Goal: Task Accomplishment & Management: Use online tool/utility

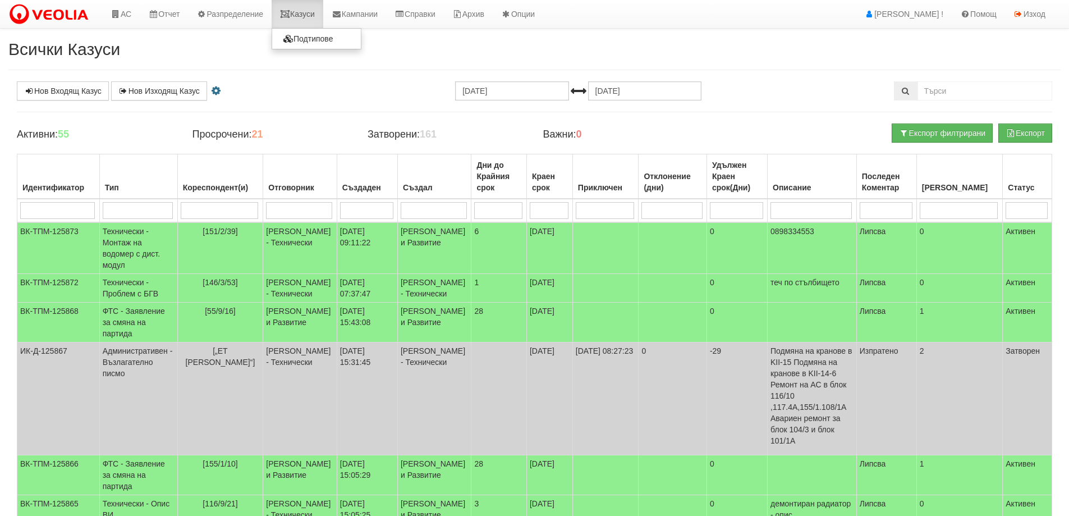
click at [316, 17] on link "Казуси" at bounding box center [298, 14] width 52 height 28
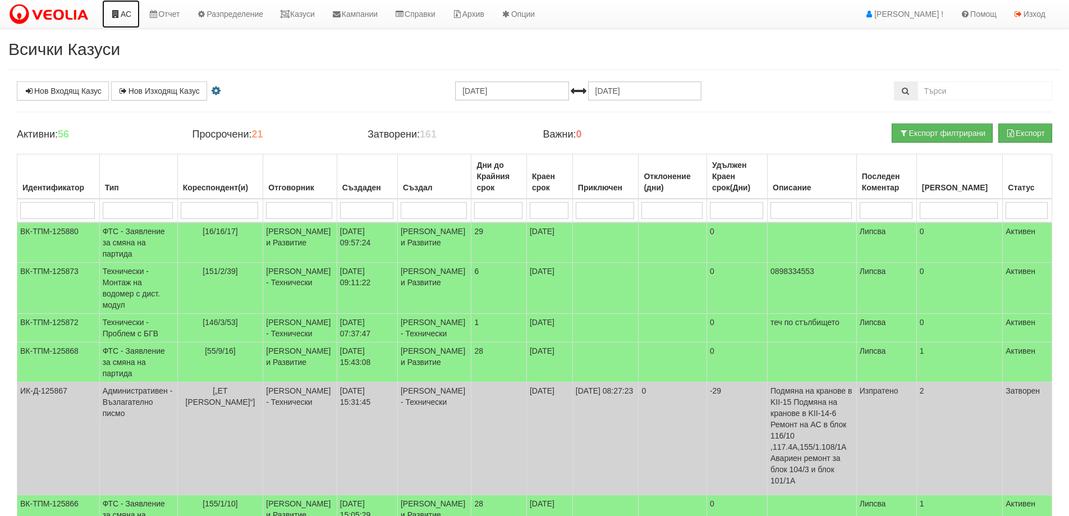
click at [125, 17] on link "АС" at bounding box center [121, 14] width 38 height 28
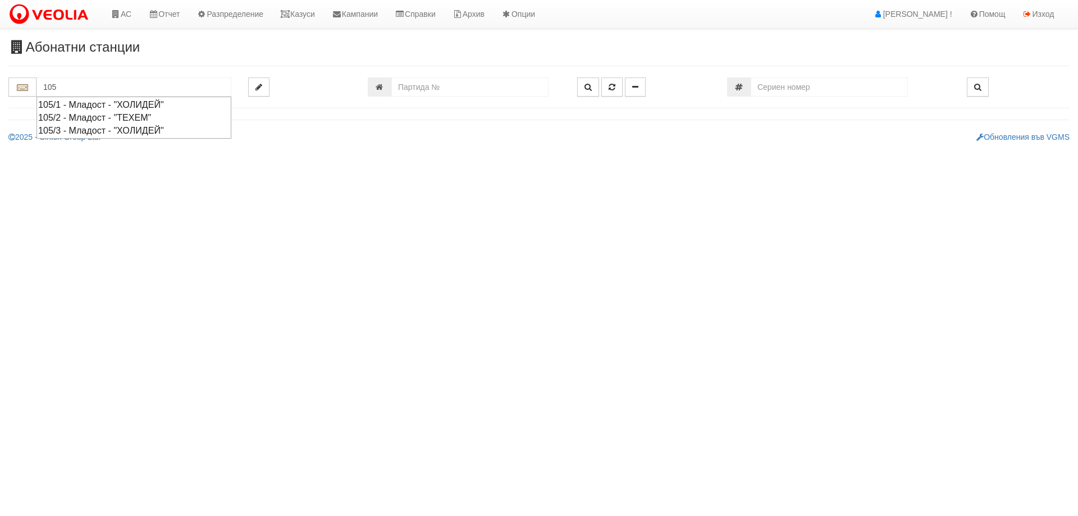
click at [84, 117] on div "105/2 - Младост - "ТЕХЕМ"" at bounding box center [133, 117] width 191 height 13
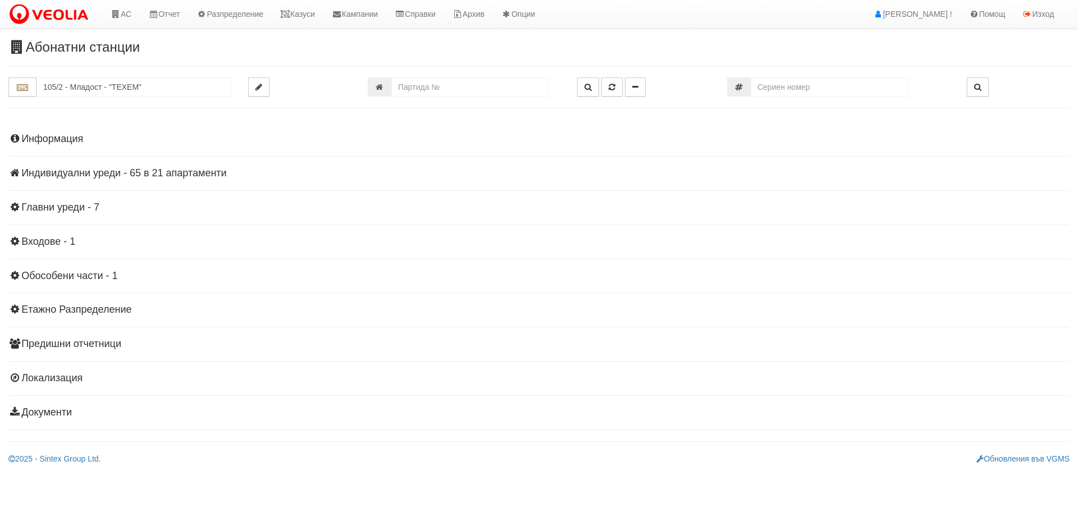
click at [89, 176] on h4 "Индивидуални уреди - 65 в 21 апартаменти" at bounding box center [538, 173] width 1061 height 11
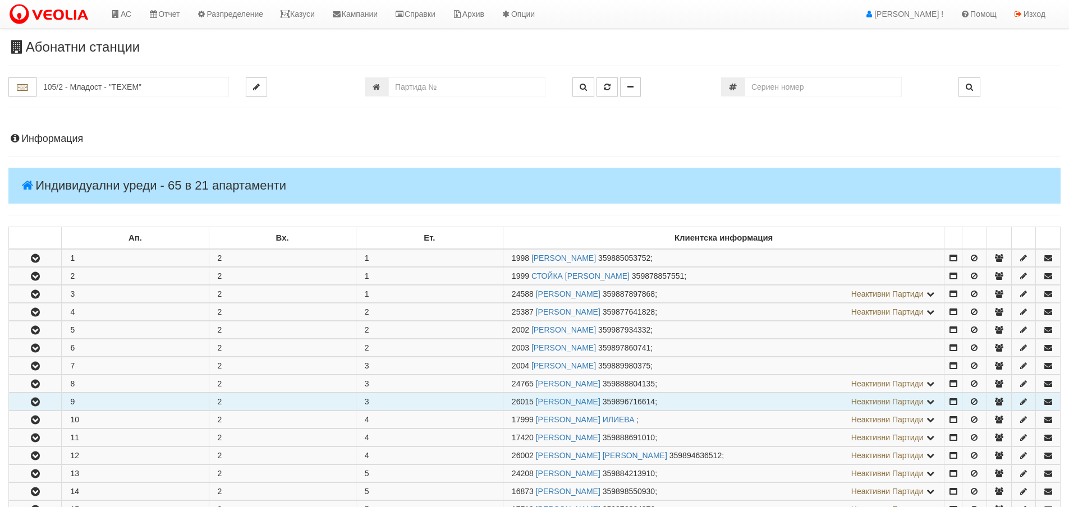
click at [45, 398] on button "button" at bounding box center [35, 401] width 52 height 17
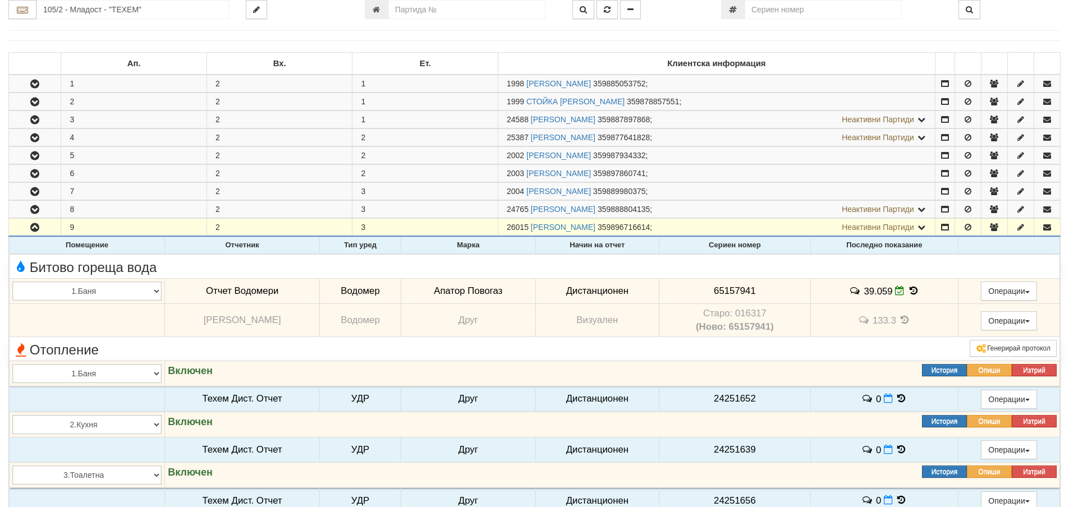
scroll to position [168, 0]
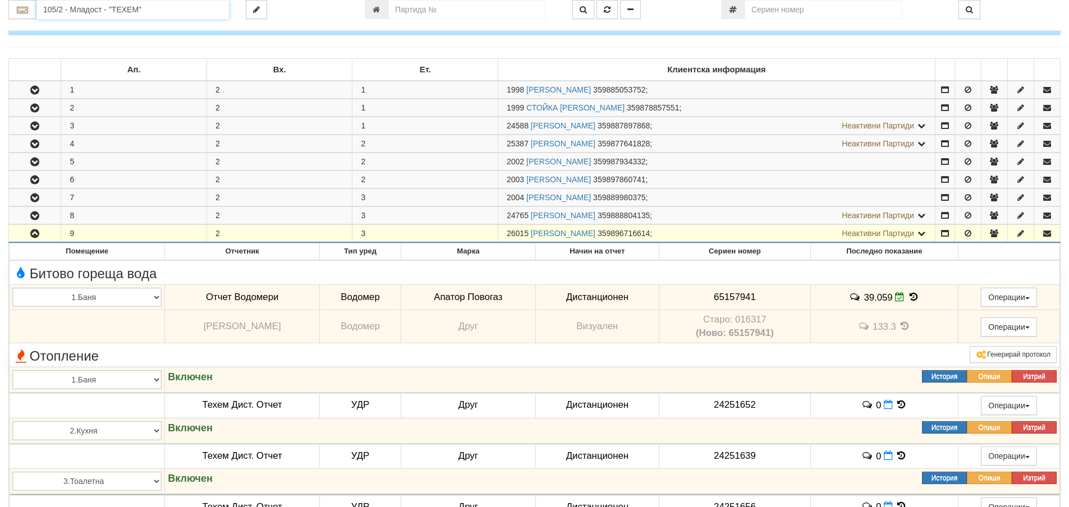
click at [72, 11] on input "105/2 - Младост - "ТЕХЕМ"" at bounding box center [132, 9] width 192 height 19
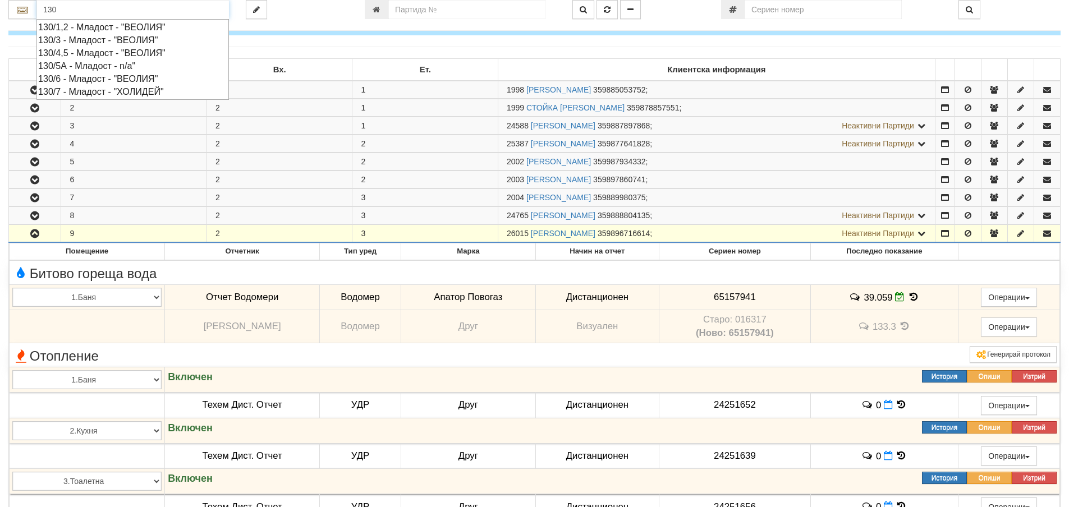
click at [83, 27] on div "130/1,2 - Младост - "ВЕОЛИЯ"" at bounding box center [132, 27] width 189 height 13
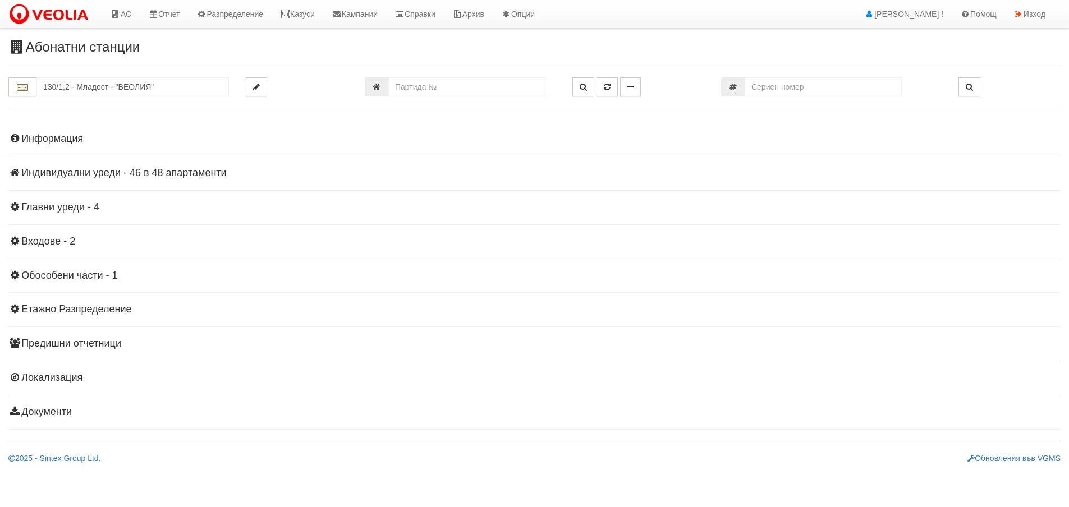
scroll to position [0, 0]
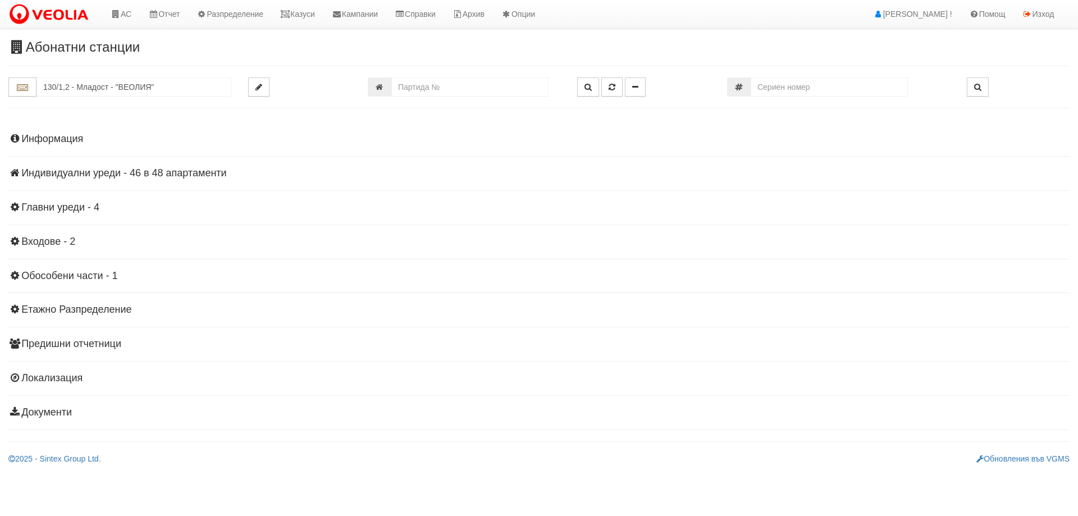
click at [64, 177] on h4 "Индивидуални уреди - 46 в 48 апартаменти" at bounding box center [538, 173] width 1061 height 11
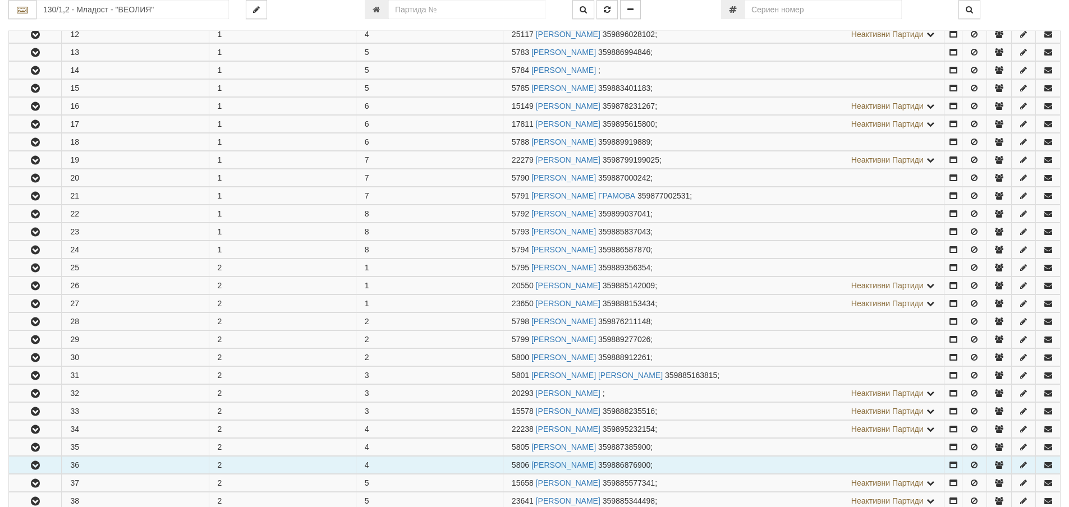
scroll to position [449, 0]
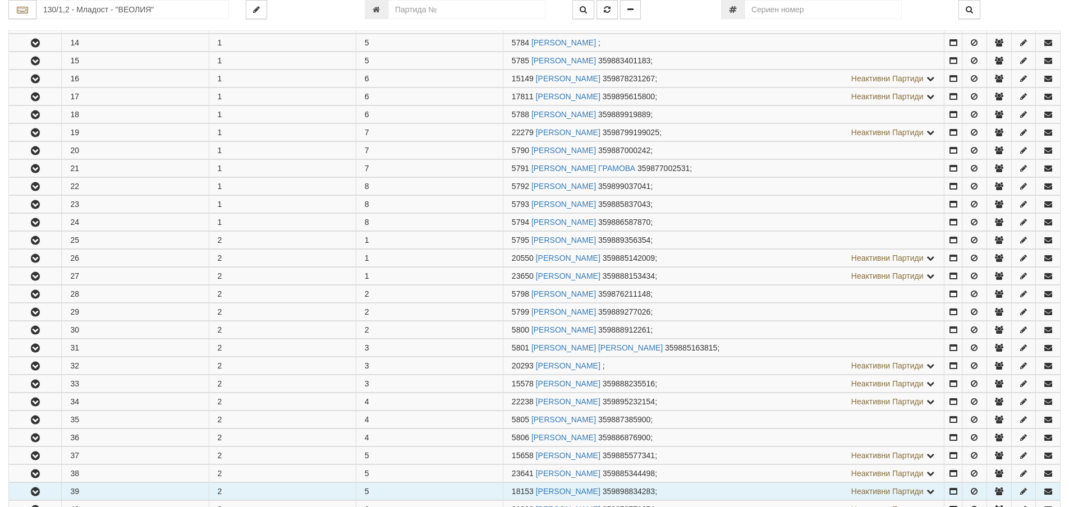
click at [46, 492] on button "button" at bounding box center [35, 491] width 52 height 17
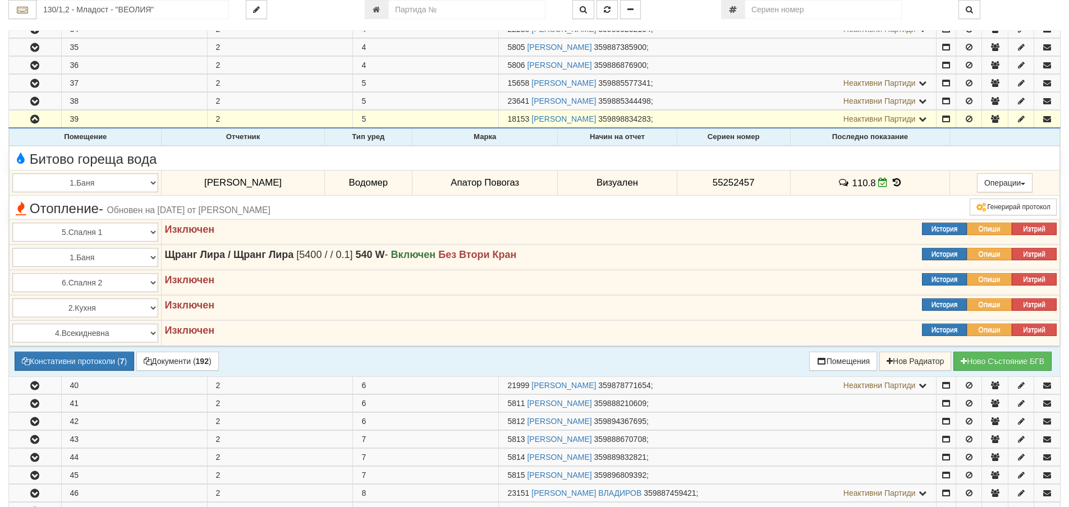
scroll to position [898, 0]
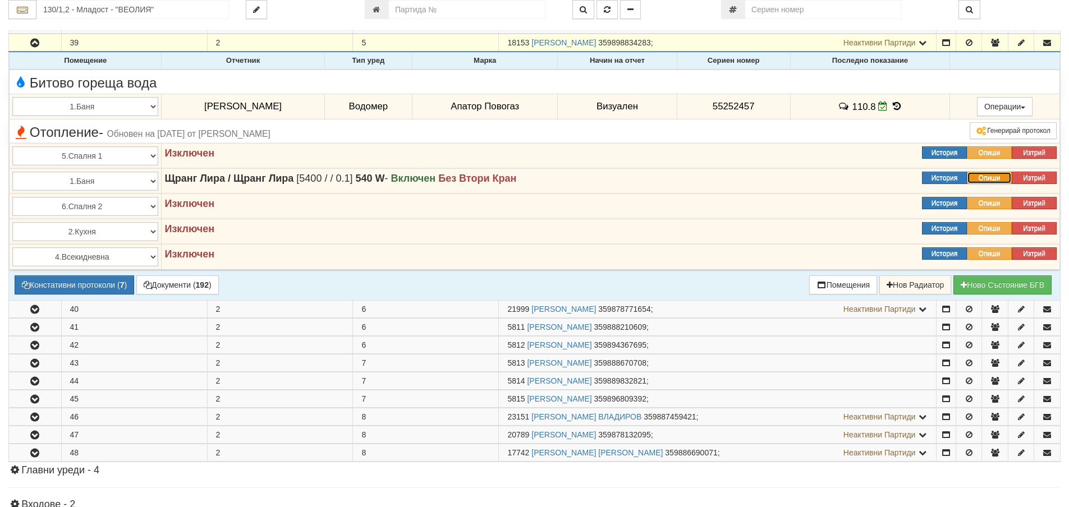
click at [988, 176] on button "Опиши" at bounding box center [989, 178] width 45 height 12
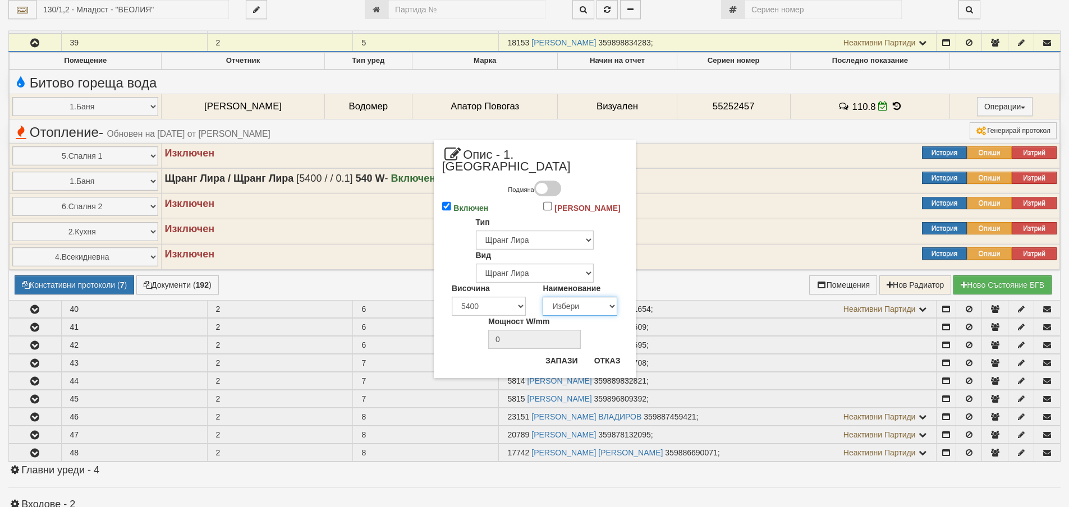
click at [581, 297] on select "Избери 1/2" 3/4" 1" 1 1/4" 1 1/2" 2" 2 1/2" 3" 1/2" 3/4" 1" 1 1/4" 1 1/2" 2" 2 …" at bounding box center [580, 306] width 75 height 19
click at [605, 352] on button "Отказ" at bounding box center [608, 361] width 40 height 18
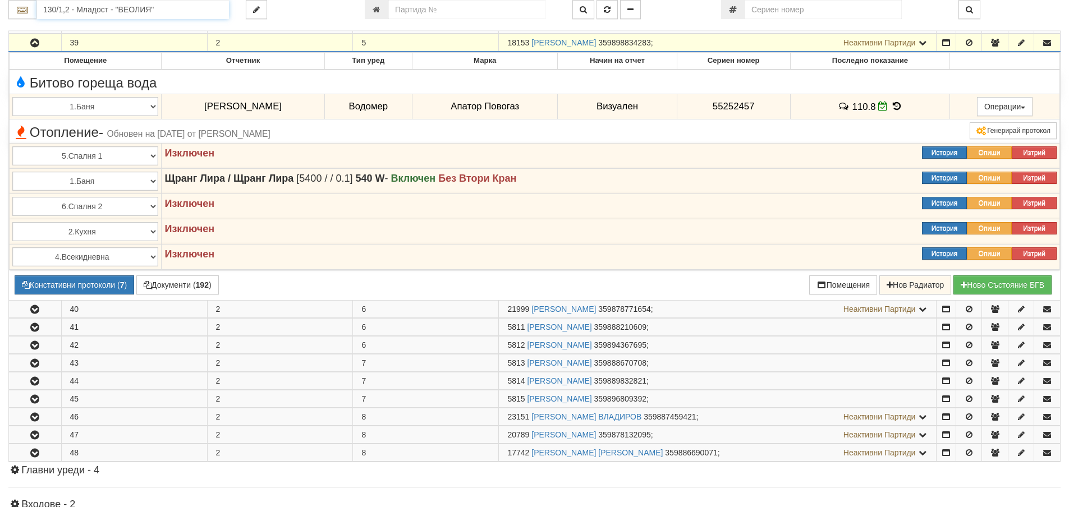
click at [91, 11] on input "130/1,2 - Младост - "ВЕОЛИЯ"" at bounding box center [132, 9] width 192 height 19
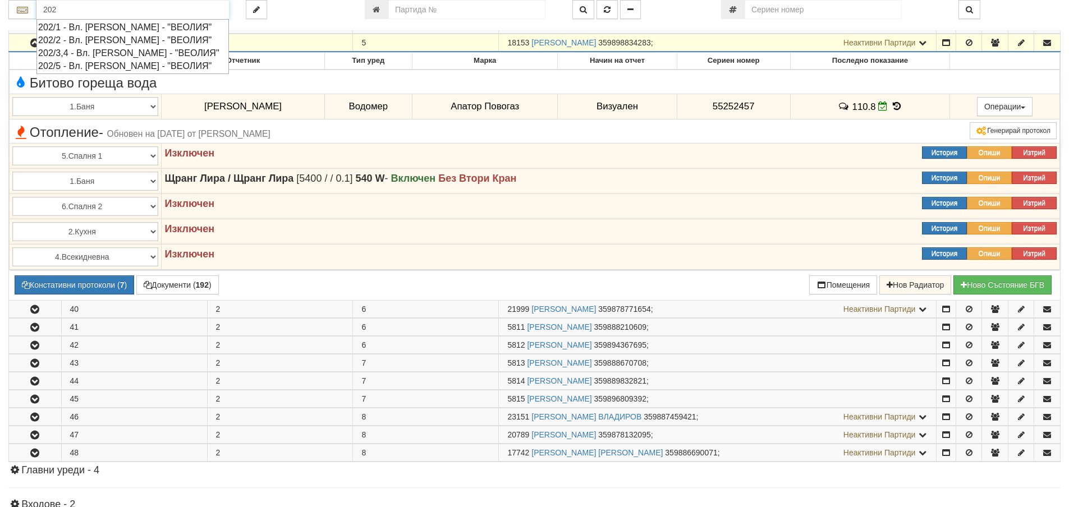
click at [86, 68] on div "202/5 - Вл. Варненчик - "ВЕОЛИЯ"" at bounding box center [132, 65] width 189 height 13
type input "202/5 - Вл. Варненчик - "ВЕОЛИЯ""
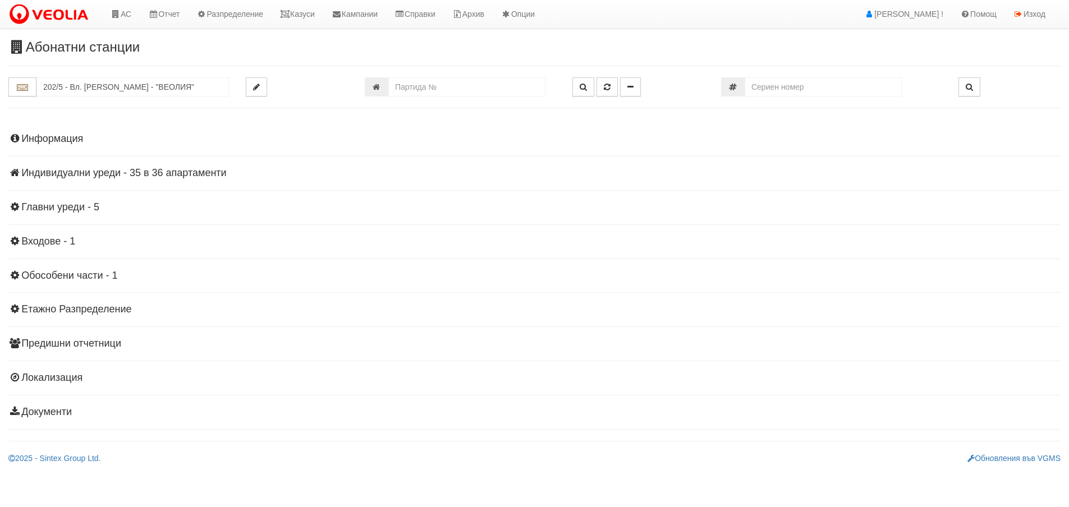
scroll to position [0, 0]
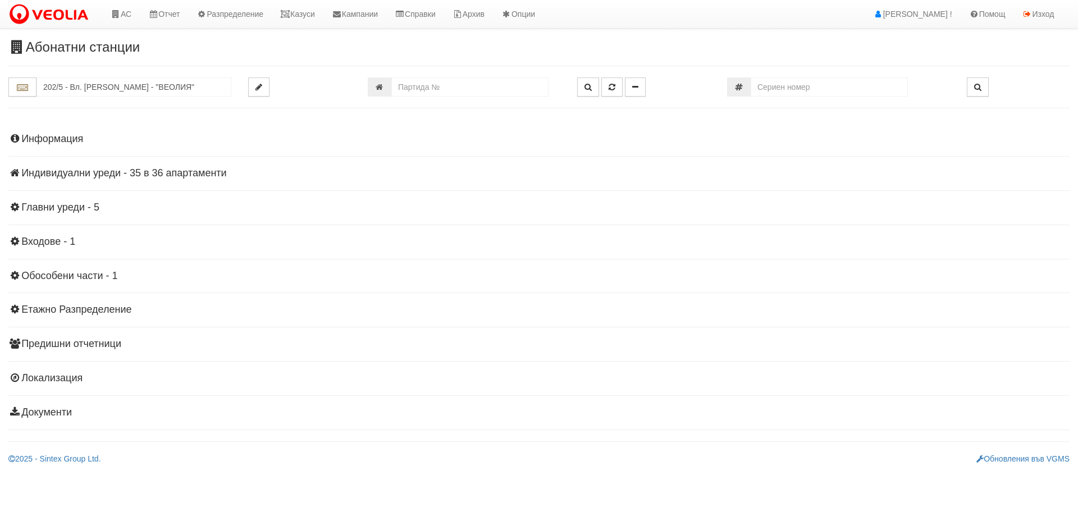
click at [55, 172] on h4 "Индивидуални уреди - 35 в 36 апартаменти" at bounding box center [538, 173] width 1061 height 11
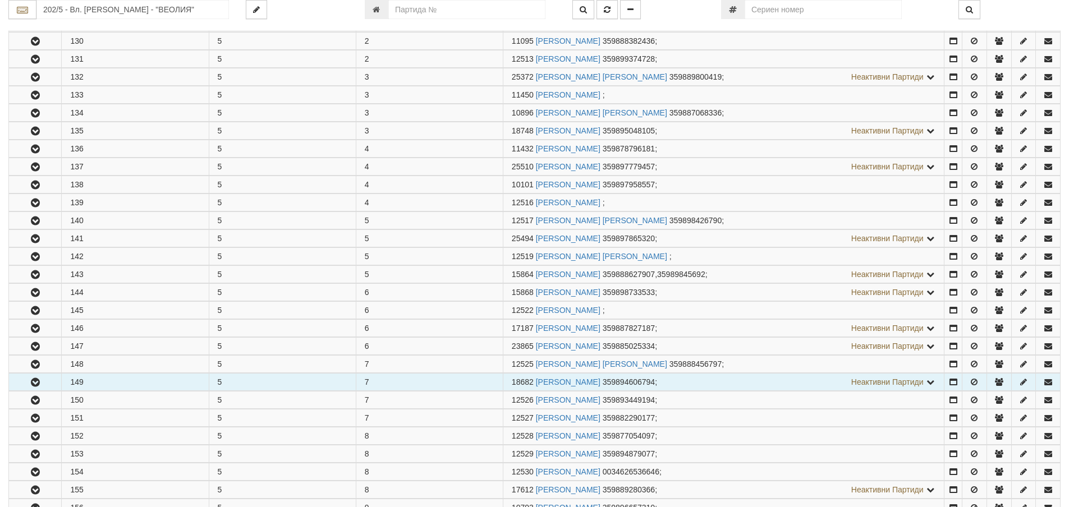
scroll to position [337, 0]
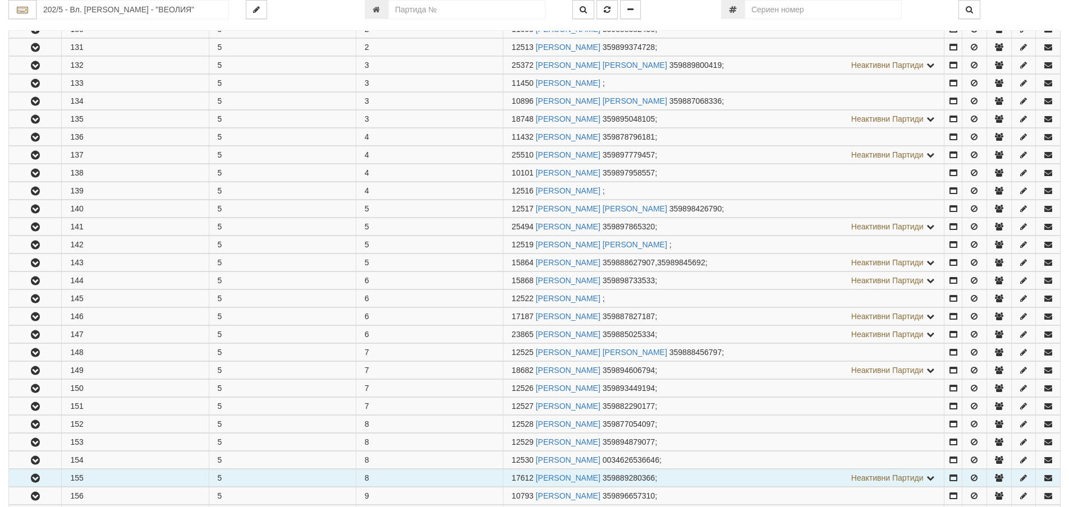
click at [48, 476] on button "button" at bounding box center [35, 478] width 52 height 17
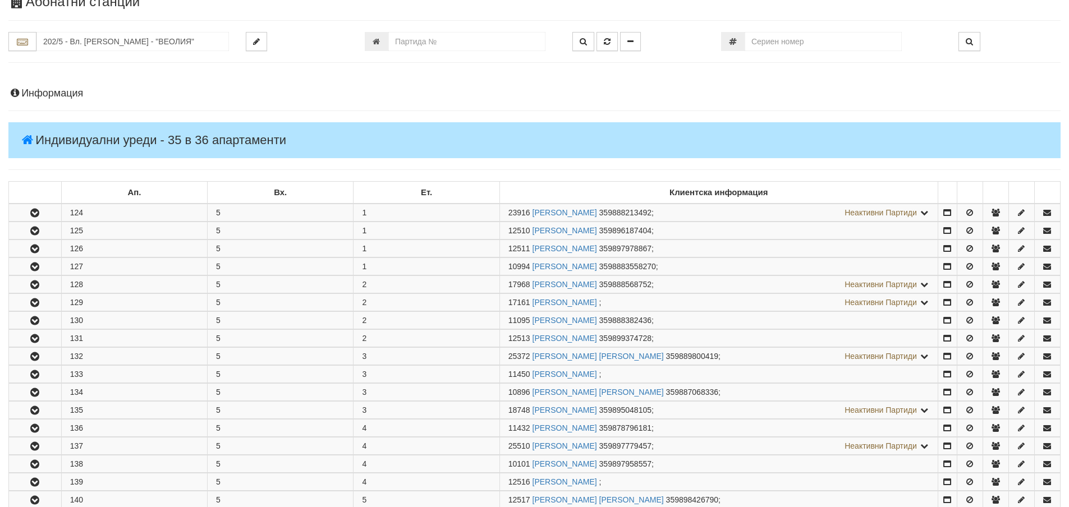
scroll to position [0, 0]
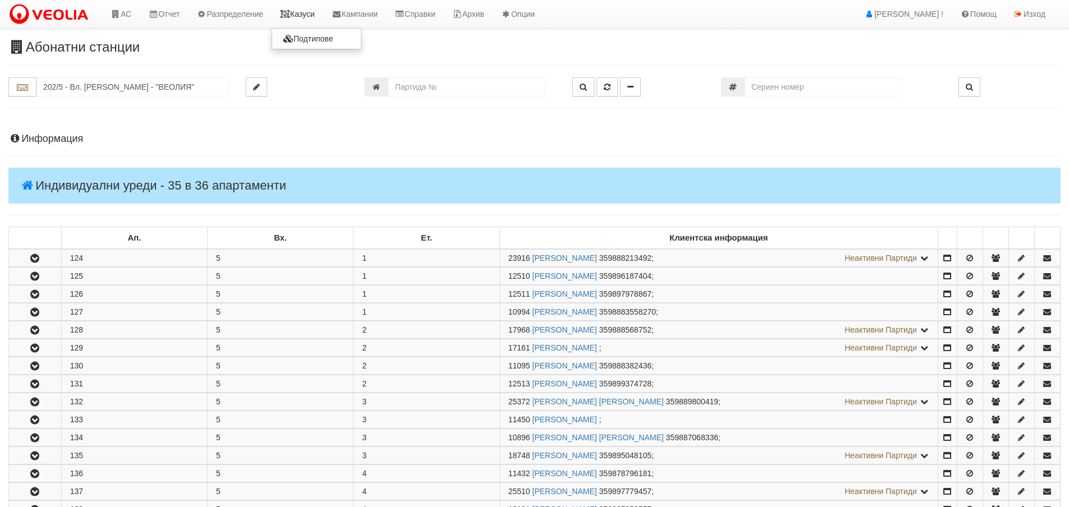
click at [306, 11] on link "Казуси" at bounding box center [298, 14] width 52 height 28
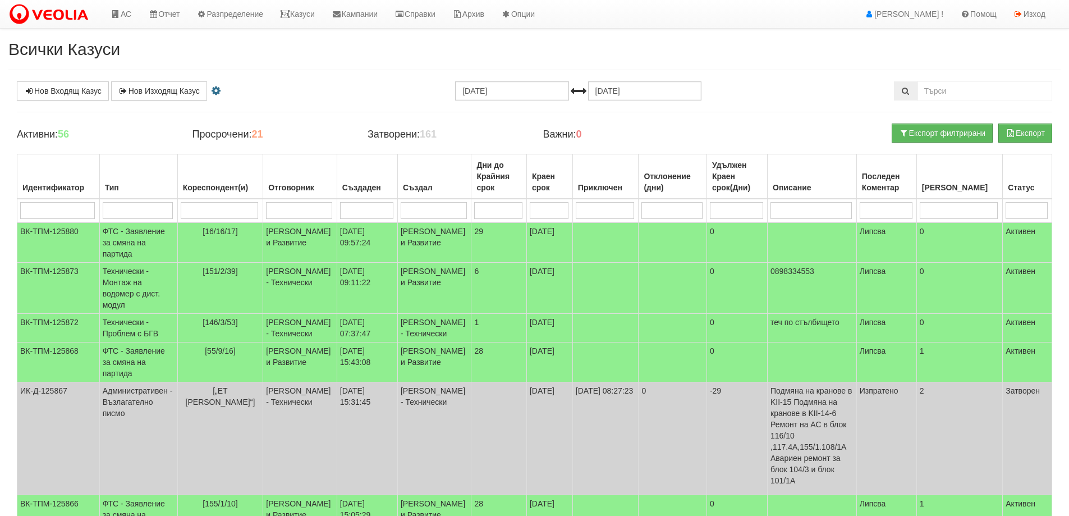
click at [234, 204] on input "search" at bounding box center [220, 210] width 78 height 17
type input "202"
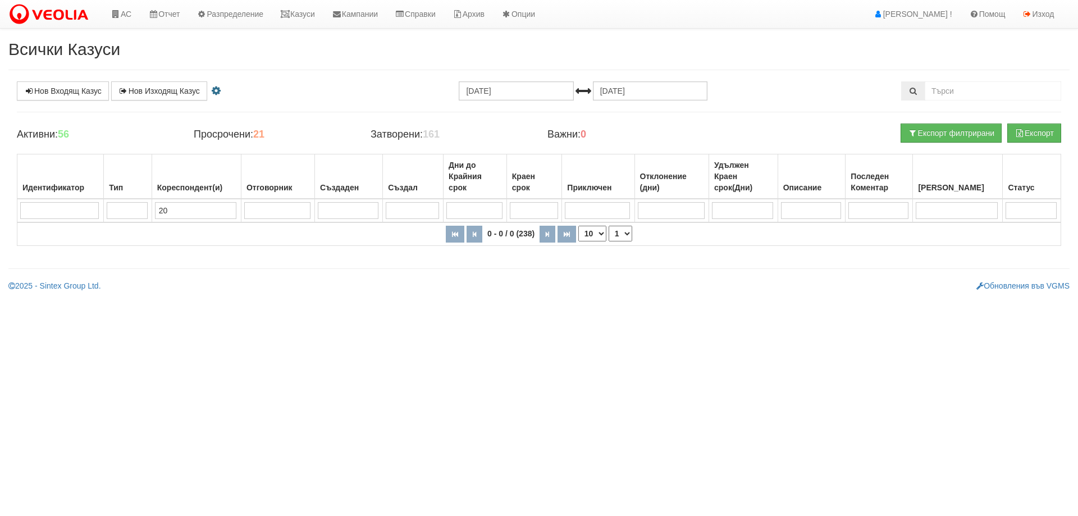
type input "2"
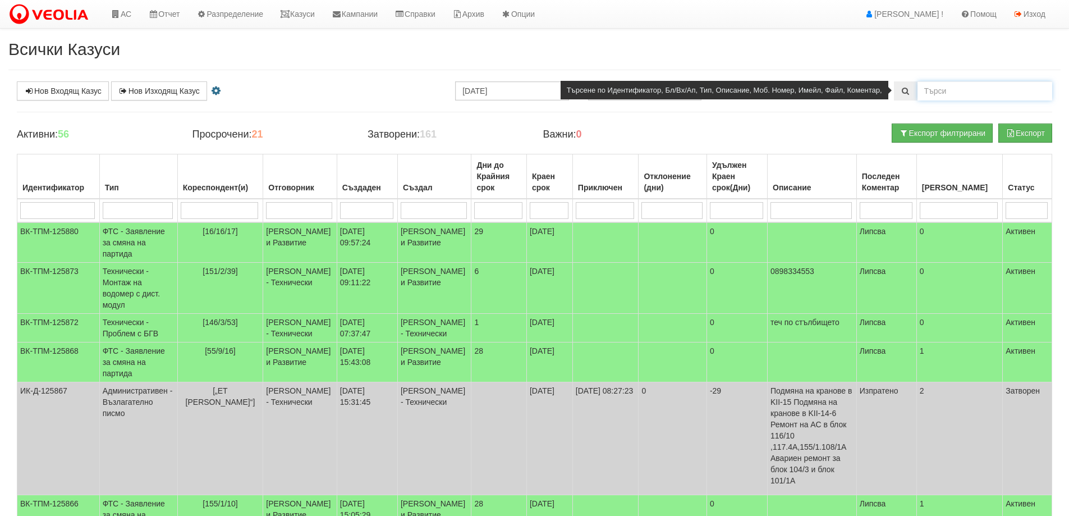
click at [939, 89] on input "text" at bounding box center [985, 90] width 135 height 19
type input "202/5"
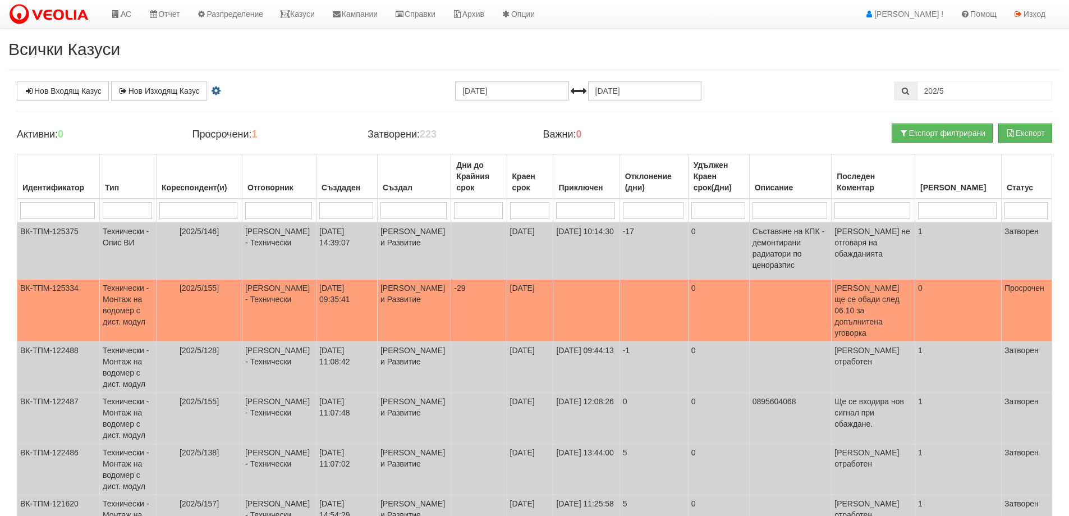
click at [201, 208] on input "search" at bounding box center [198, 210] width 78 height 17
type input "155"
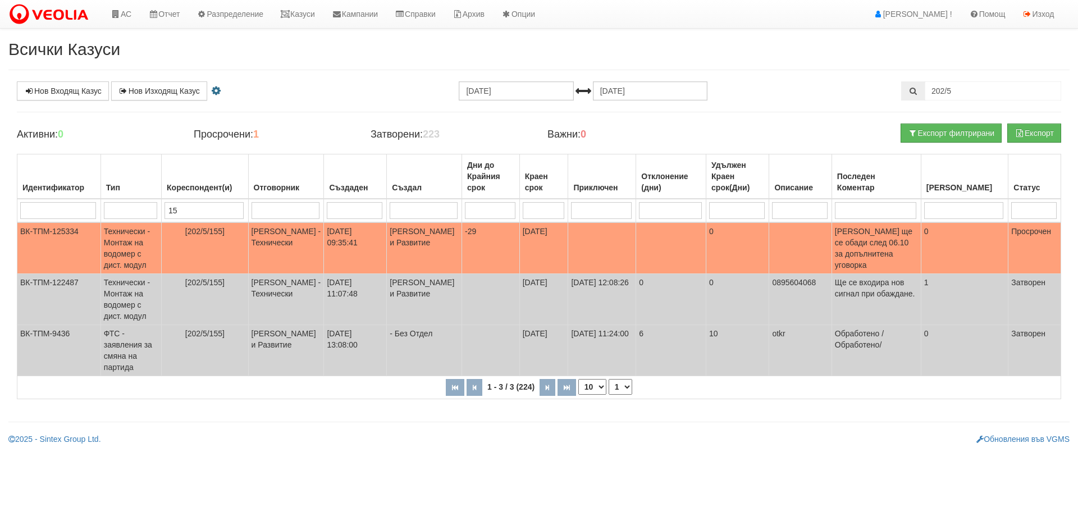
type input "1"
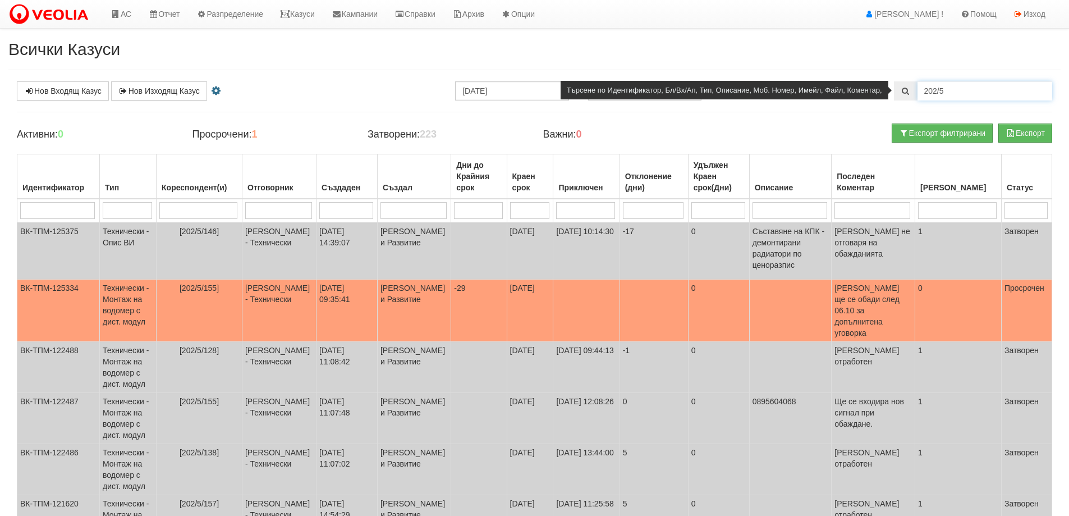
drag, startPoint x: 1013, startPoint y: 91, endPoint x: 875, endPoint y: 90, distance: 137.5
click at [894, 90] on div "202/5" at bounding box center [973, 90] width 158 height 19
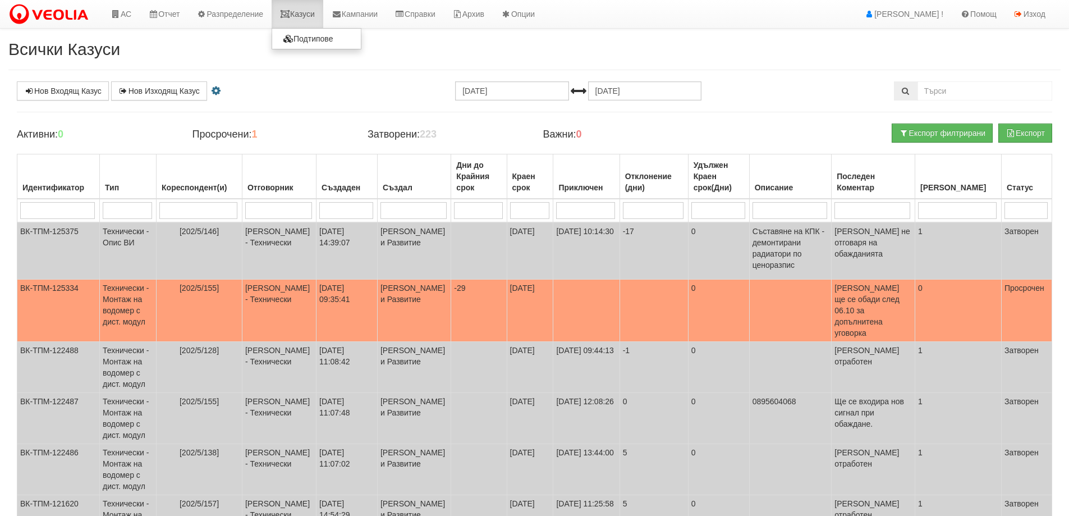
click at [304, 12] on link "Казуси" at bounding box center [298, 14] width 52 height 28
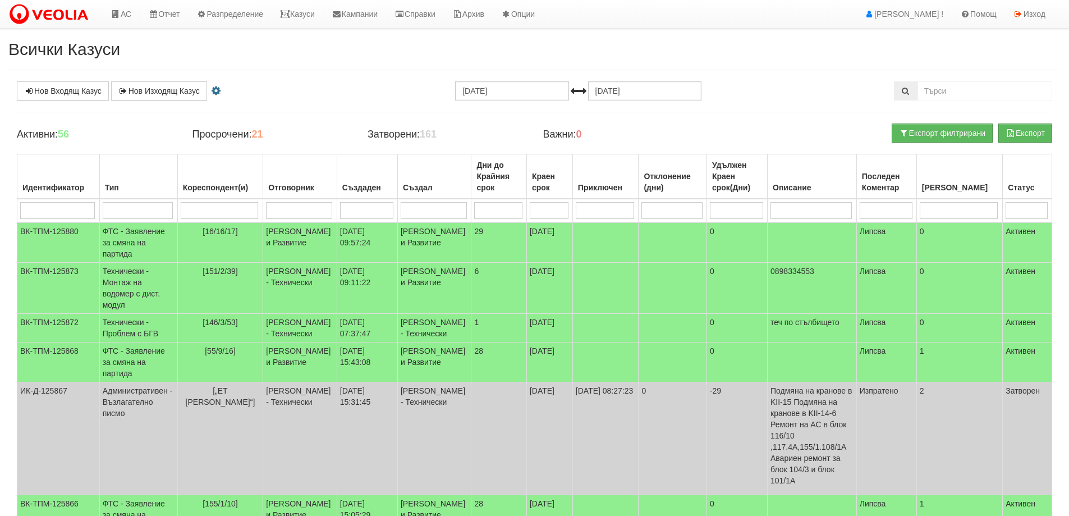
click at [230, 212] on input "search" at bounding box center [220, 210] width 78 height 17
type input "15"
type input "152"
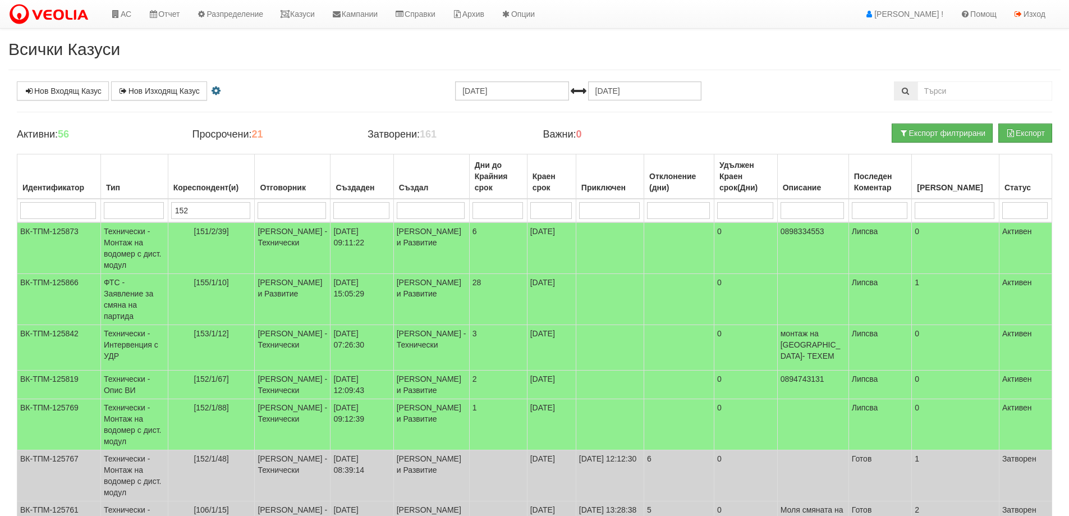
type input "152"
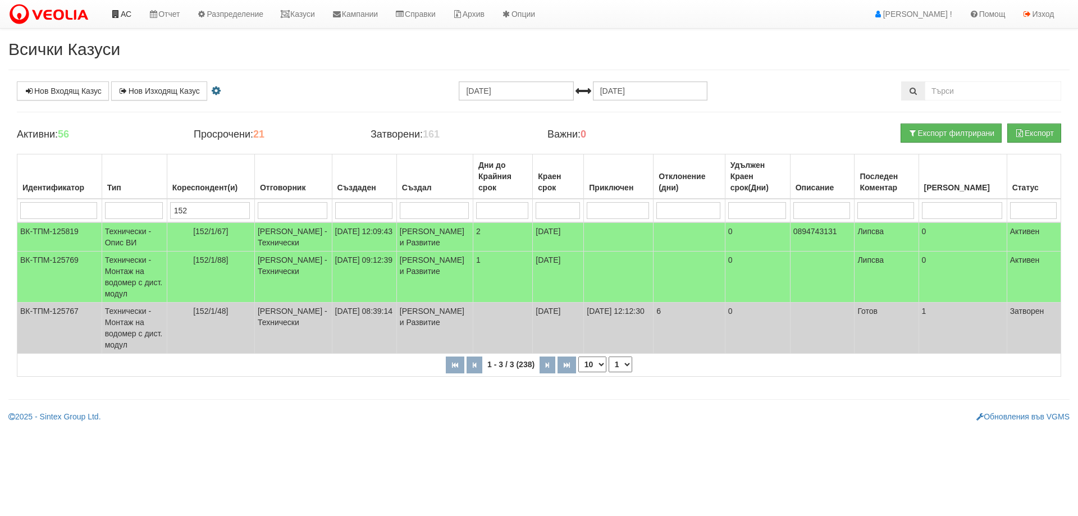
type input "152"
click at [127, 9] on link "АС" at bounding box center [121, 14] width 38 height 28
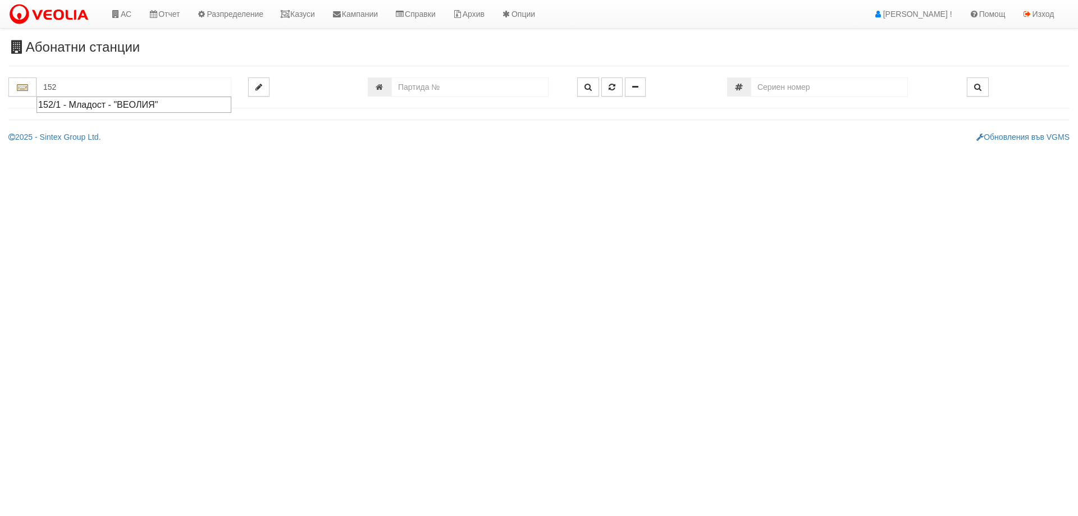
click at [107, 105] on div "152/1 - Младост - "ВЕОЛИЯ"" at bounding box center [133, 104] width 191 height 13
type input "152/1 - Младост - "ВЕОЛИЯ""
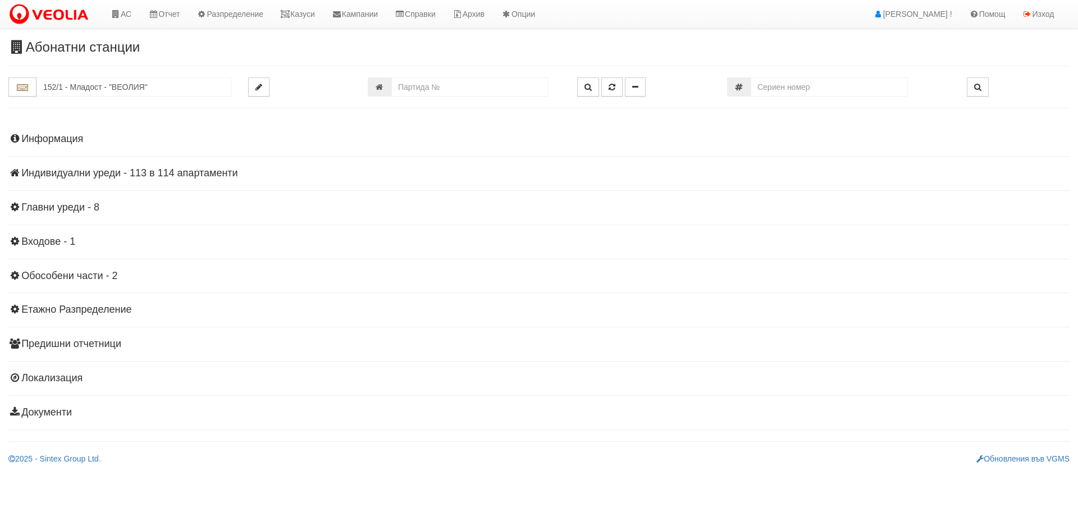
click at [55, 168] on h4 "Индивидуални уреди - 113 в 114 апартаменти" at bounding box center [538, 173] width 1061 height 11
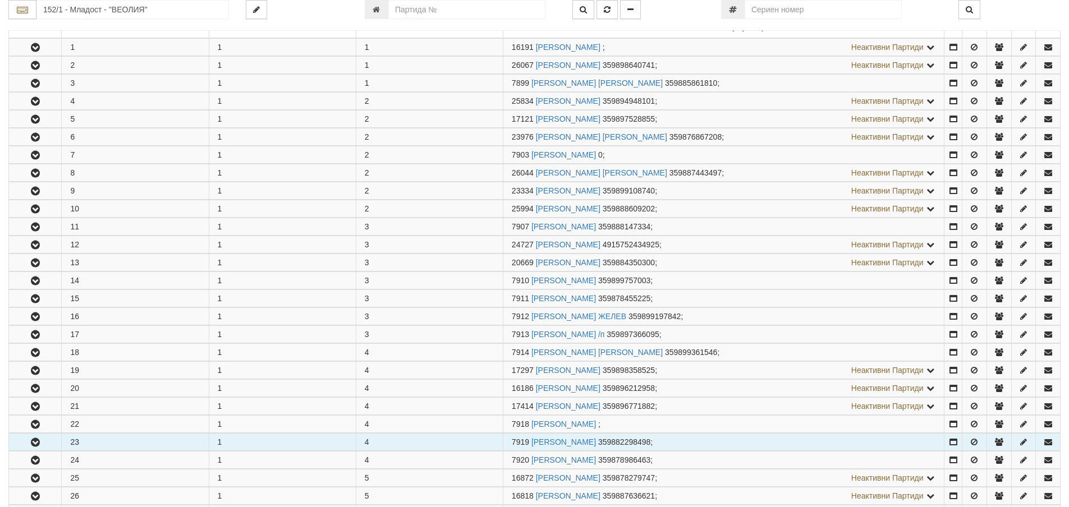
scroll to position [224, 0]
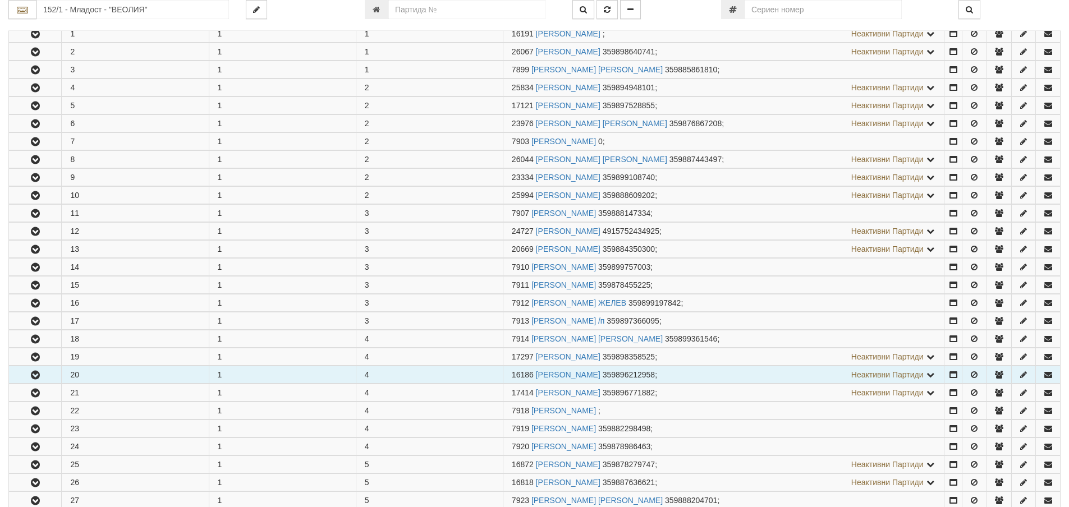
click at [40, 376] on icon "button" at bounding box center [35, 376] width 13 height 8
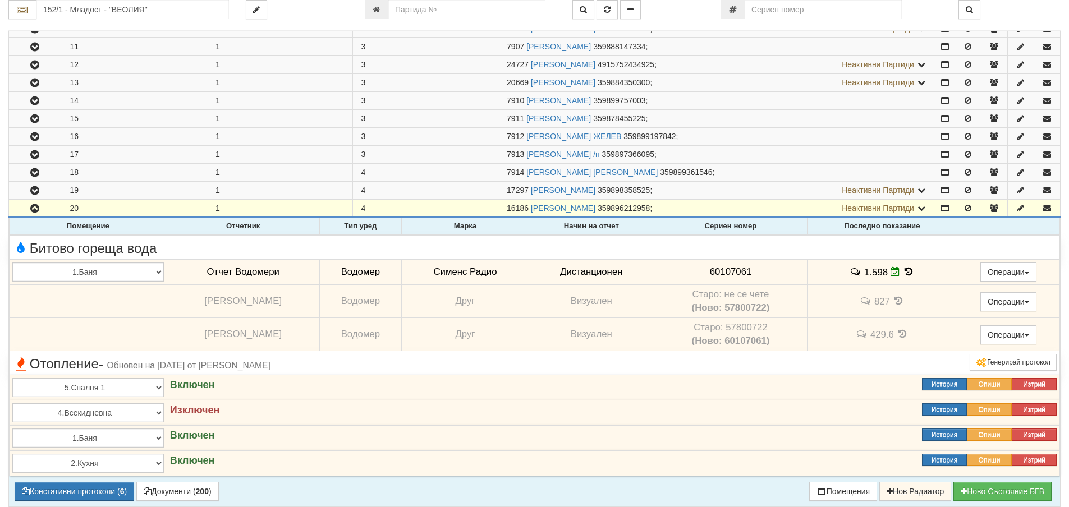
scroll to position [393, 0]
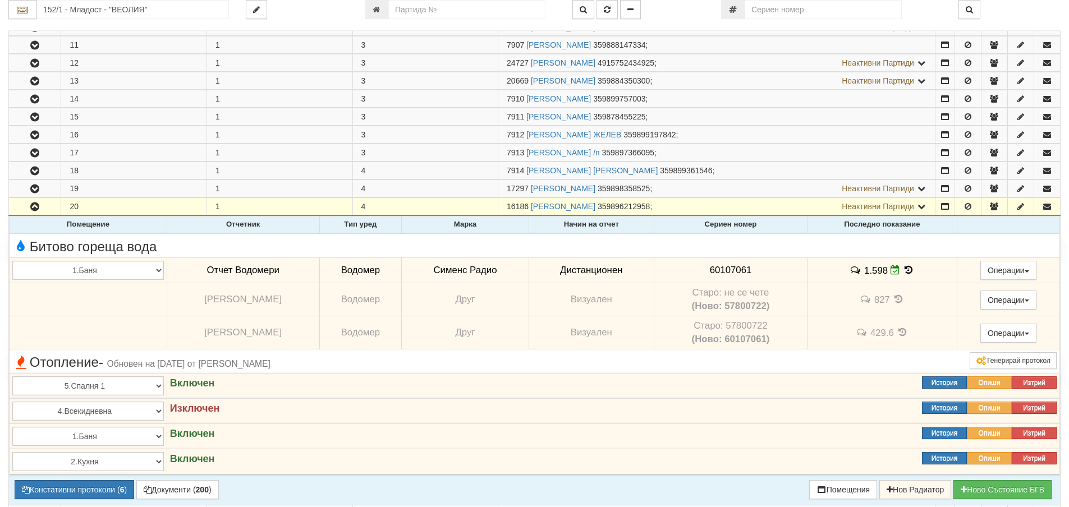
click at [718, 271] on span "60107061" at bounding box center [731, 270] width 42 height 11
copy span "60107061"
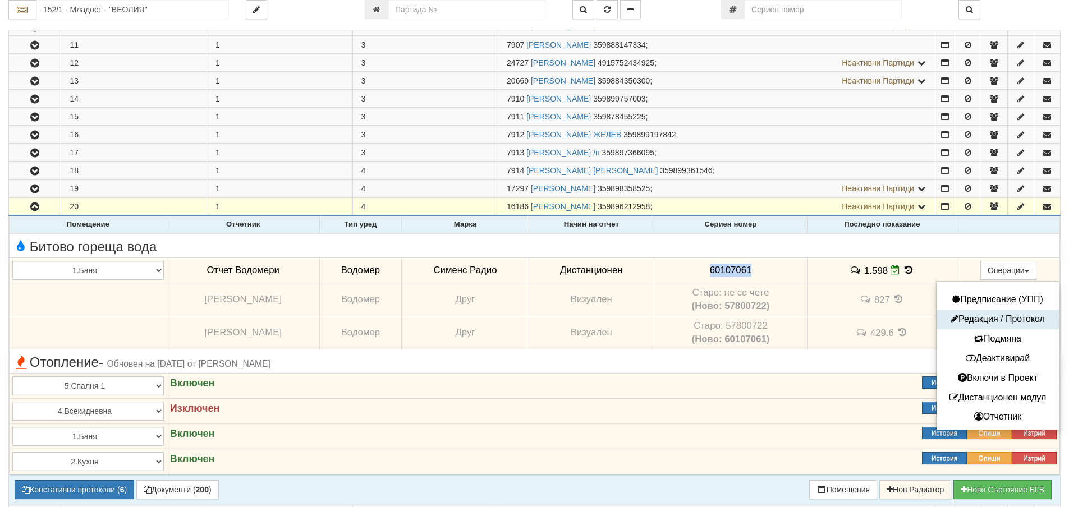
click at [1002, 323] on button "Редакция / Протокол" at bounding box center [997, 320] width 117 height 14
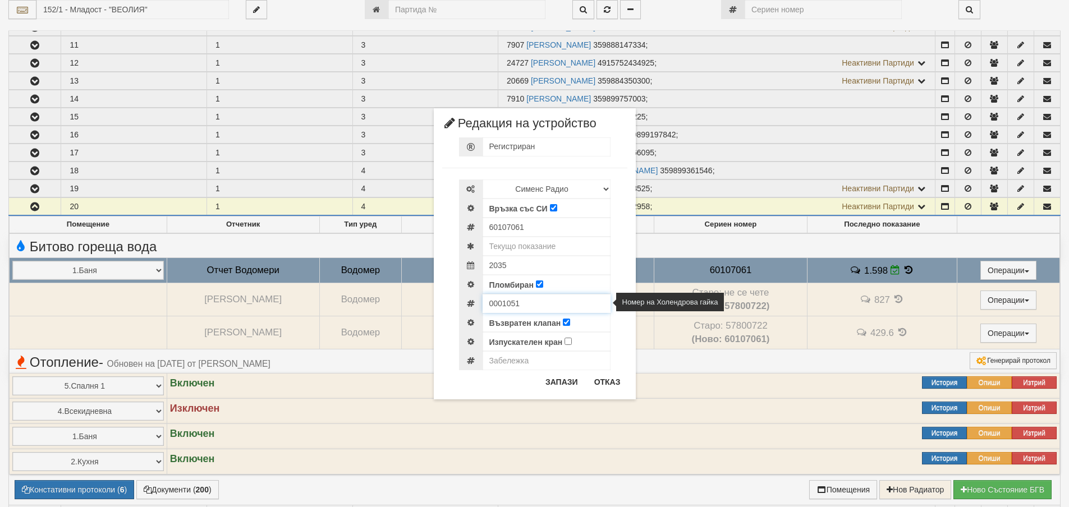
click at [494, 304] on input "0001051" at bounding box center [547, 303] width 128 height 19
click at [604, 379] on button "Отказ" at bounding box center [608, 382] width 40 height 18
